Goal: Task Accomplishment & Management: Manage account settings

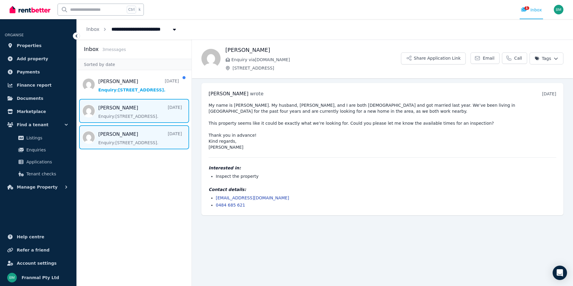
click at [114, 137] on span "Message list" at bounding box center [134, 137] width 115 height 24
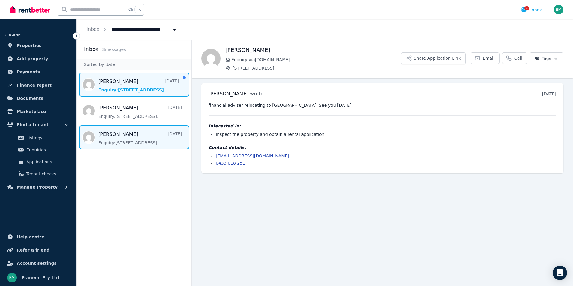
click at [140, 83] on span "Message list" at bounding box center [134, 84] width 115 height 24
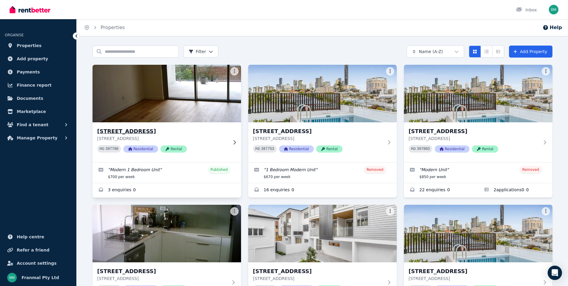
click at [190, 132] on h3 "[STREET_ADDRESS]" at bounding box center [162, 131] width 131 height 8
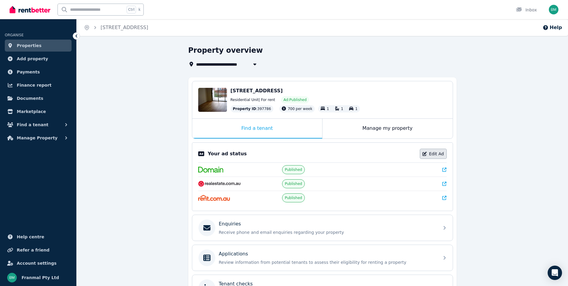
click at [428, 152] on link "Edit Ad" at bounding box center [433, 154] width 27 height 10
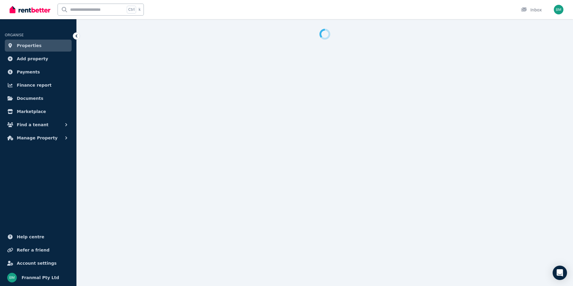
select select "**********"
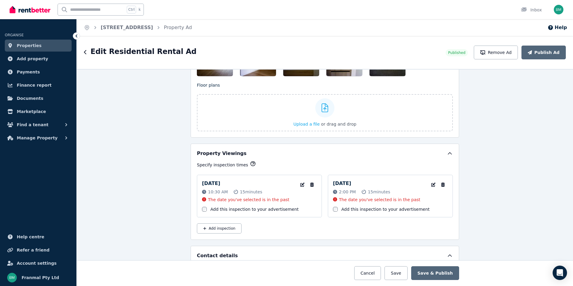
scroll to position [839, 0]
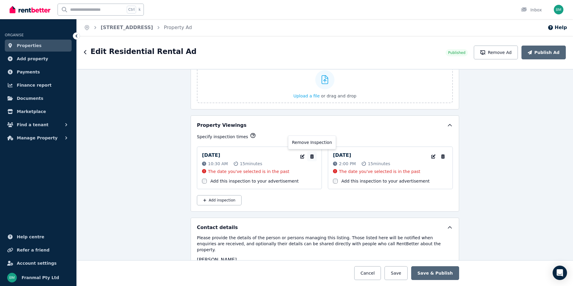
click at [310, 155] on icon "button" at bounding box center [312, 156] width 4 height 4
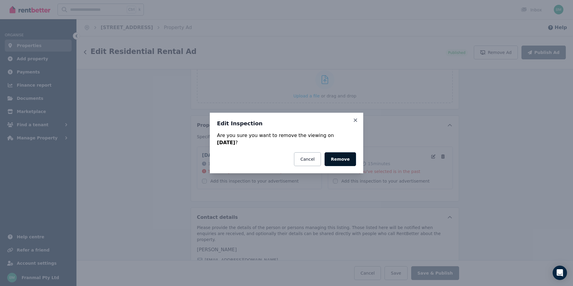
click at [345, 157] on button "Remove" at bounding box center [339, 159] width 31 height 14
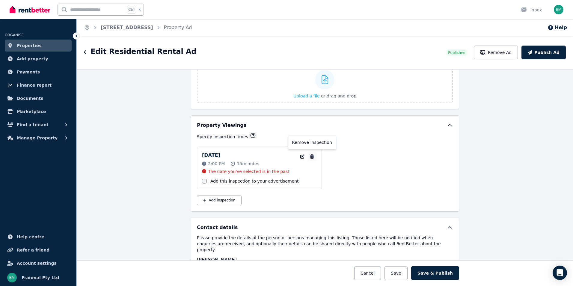
click at [310, 155] on icon "button" at bounding box center [312, 156] width 6 height 4
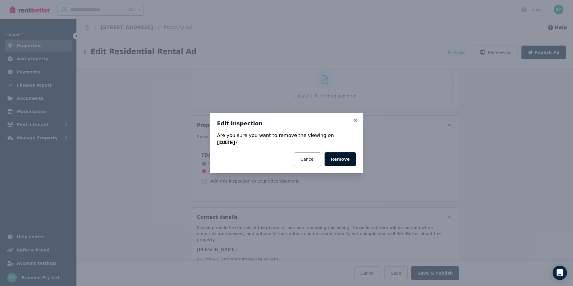
click at [341, 159] on button "Remove" at bounding box center [339, 159] width 31 height 14
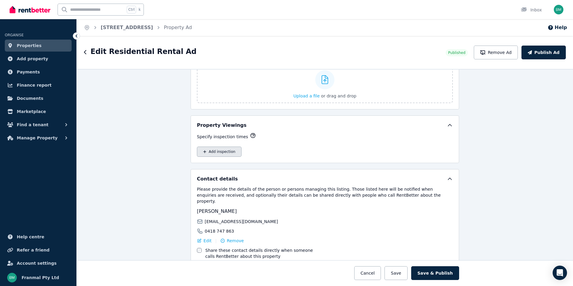
click at [220, 151] on button "Add inspection" at bounding box center [219, 151] width 45 height 10
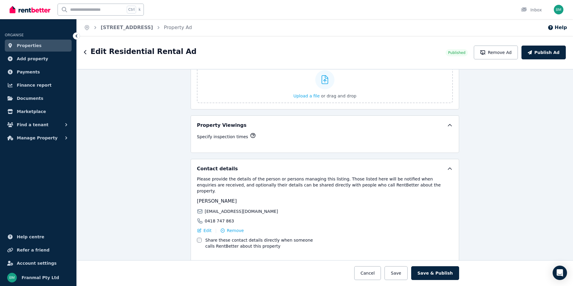
select select "**"
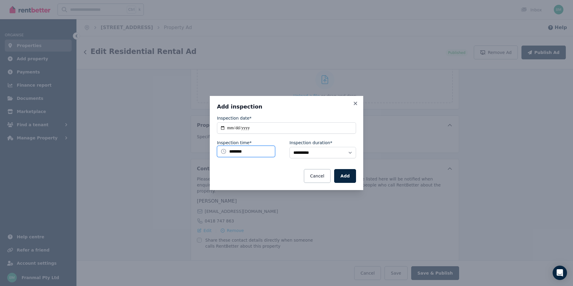
click at [228, 151] on input "********" at bounding box center [246, 151] width 58 height 11
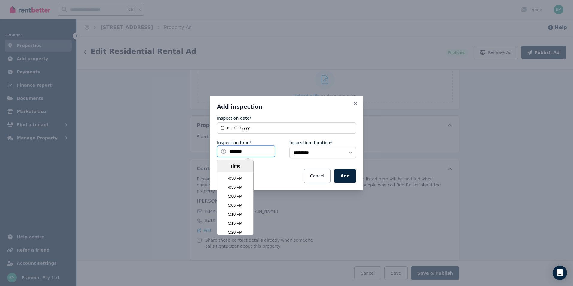
scroll to position [1794, 0]
click at [236, 212] on li "5:00 PM" at bounding box center [235, 215] width 36 height 9
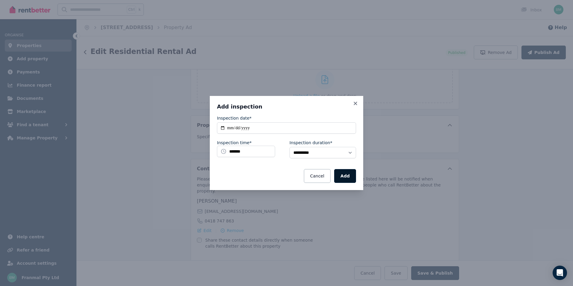
click at [346, 174] on button "Add" at bounding box center [345, 176] width 22 height 14
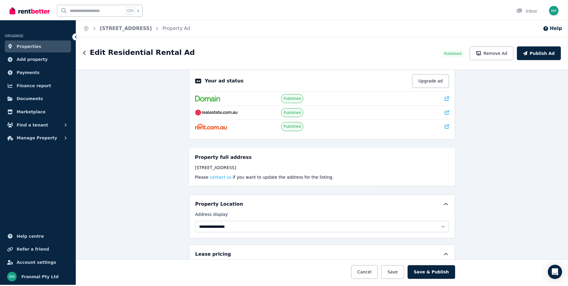
scroll to position [0, 0]
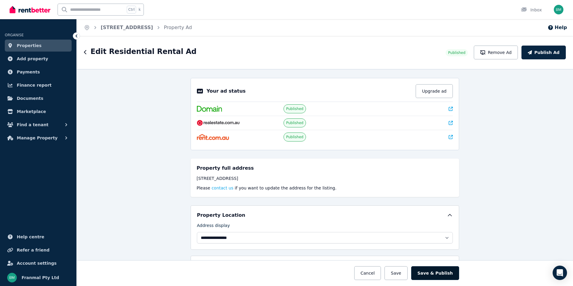
click at [437, 271] on button "Save & Publish" at bounding box center [435, 273] width 48 height 14
